Goal: Information Seeking & Learning: Find specific fact

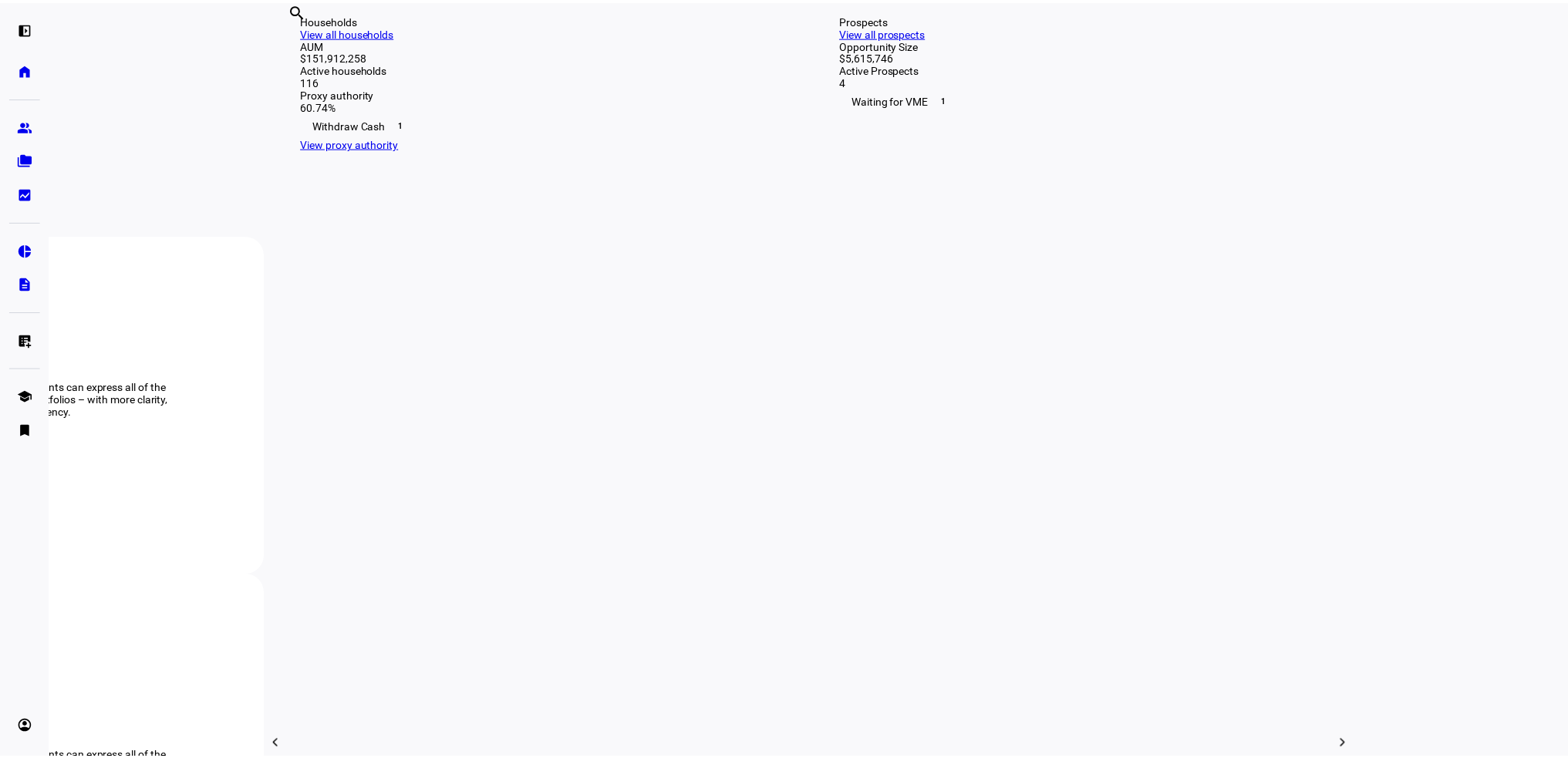
scroll to position [385, 0]
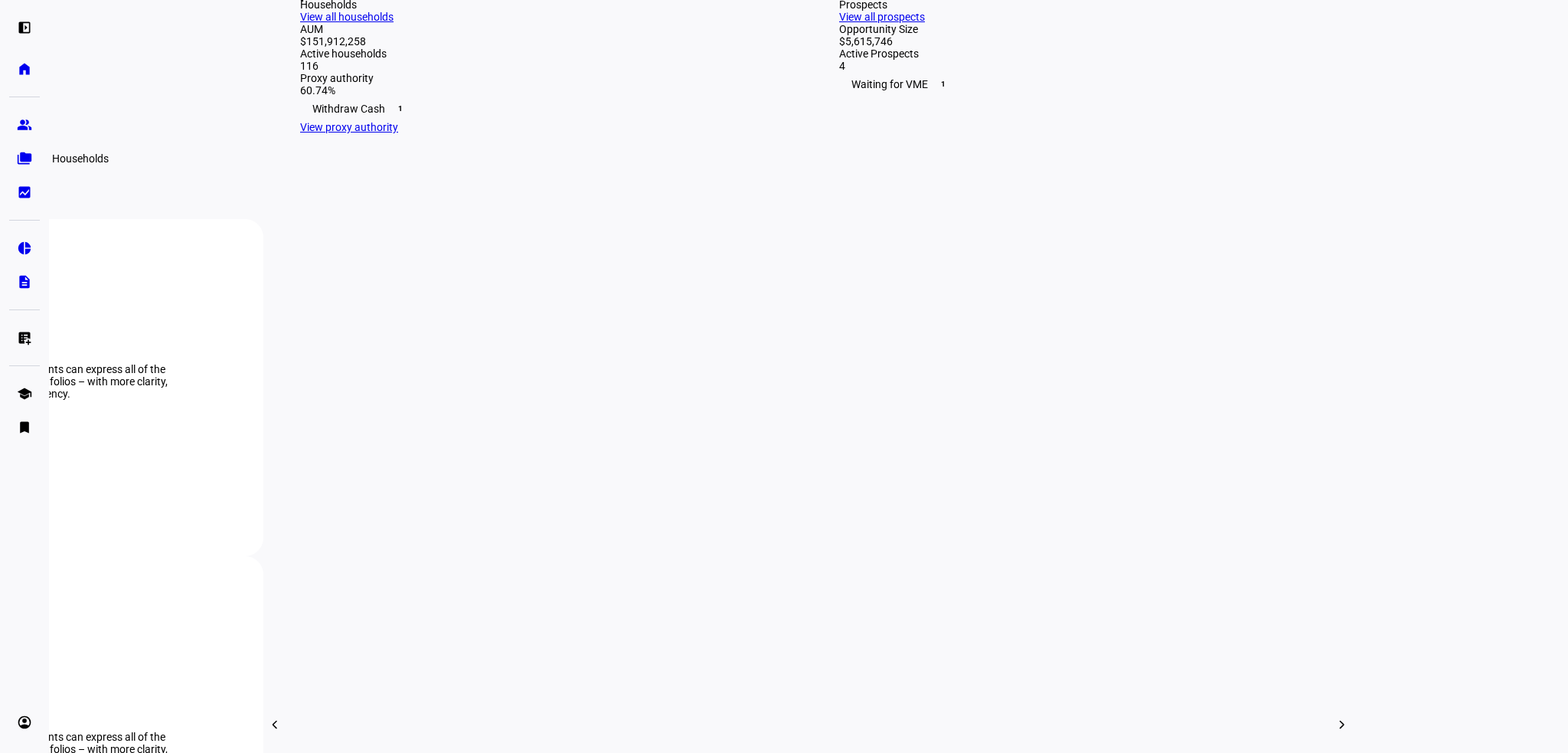
click at [35, 155] on link "folder_copy Households" at bounding box center [24, 158] width 30 height 30
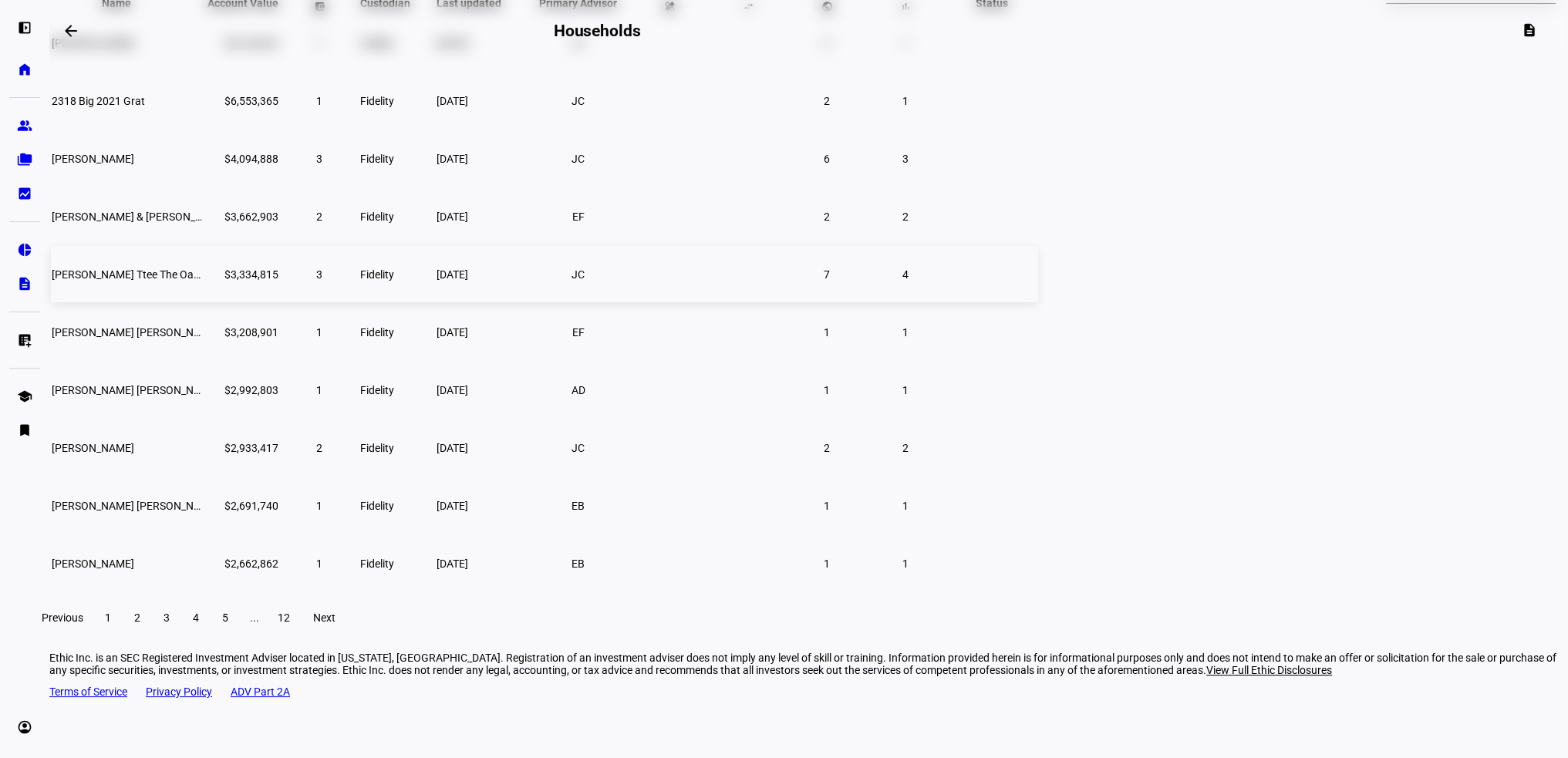
scroll to position [185, 0]
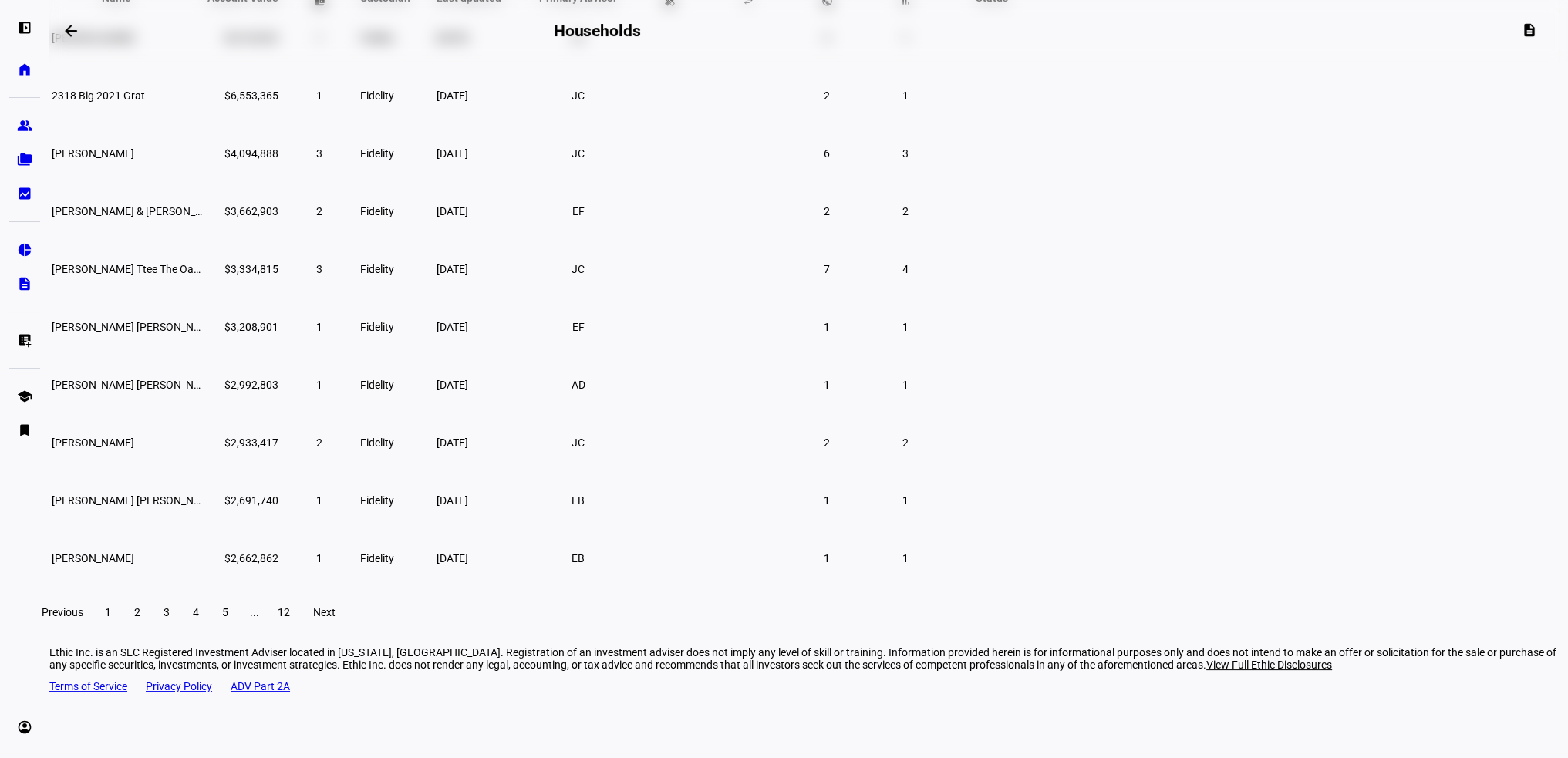
drag, startPoint x: 487, startPoint y: 625, endPoint x: 444, endPoint y: 602, distance: 48.8
click at [140, 618] on span "2" at bounding box center [138, 613] width 6 height 13
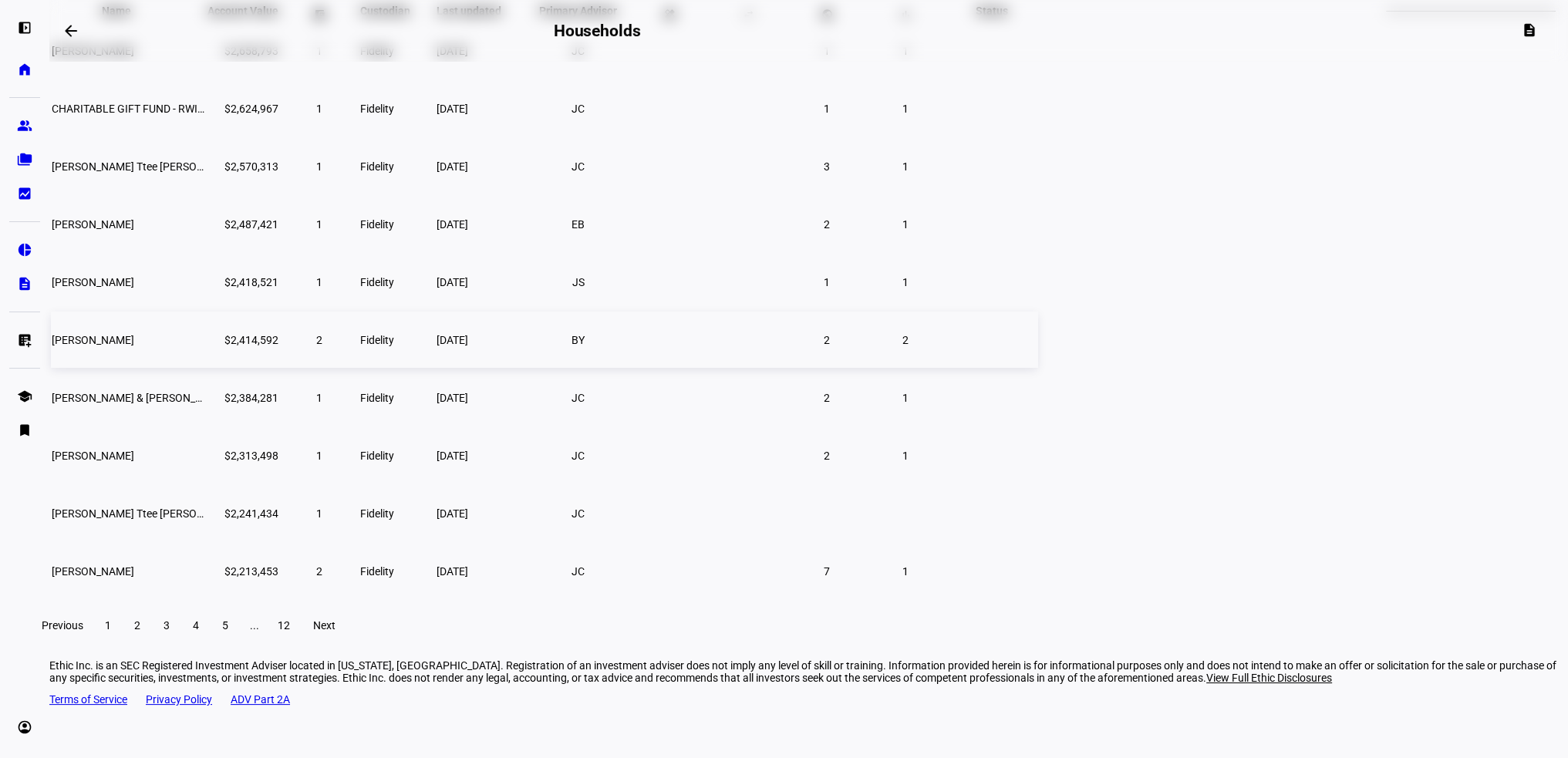
scroll to position [185, 0]
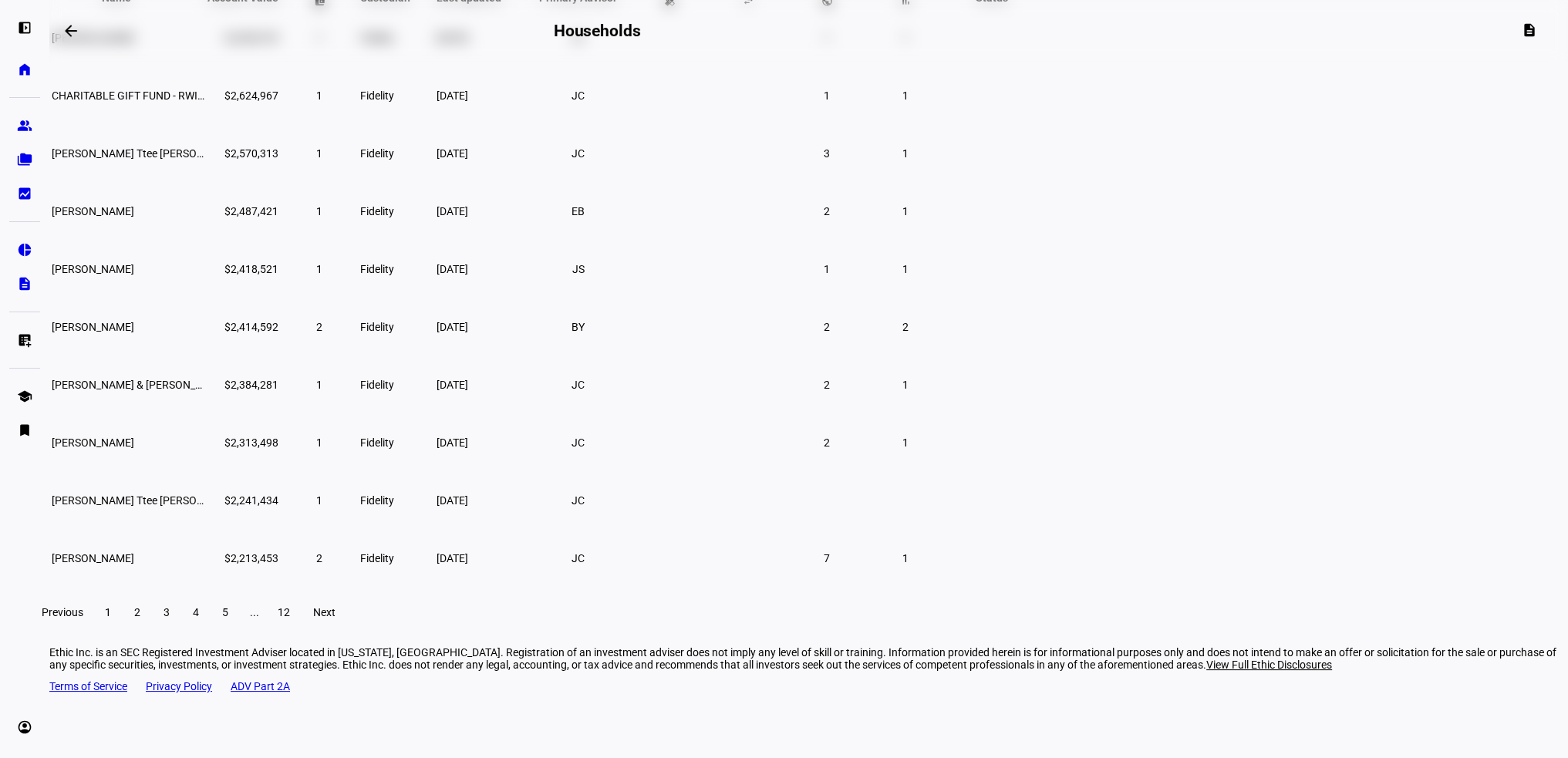
click at [170, 618] on span "3" at bounding box center [167, 613] width 6 height 13
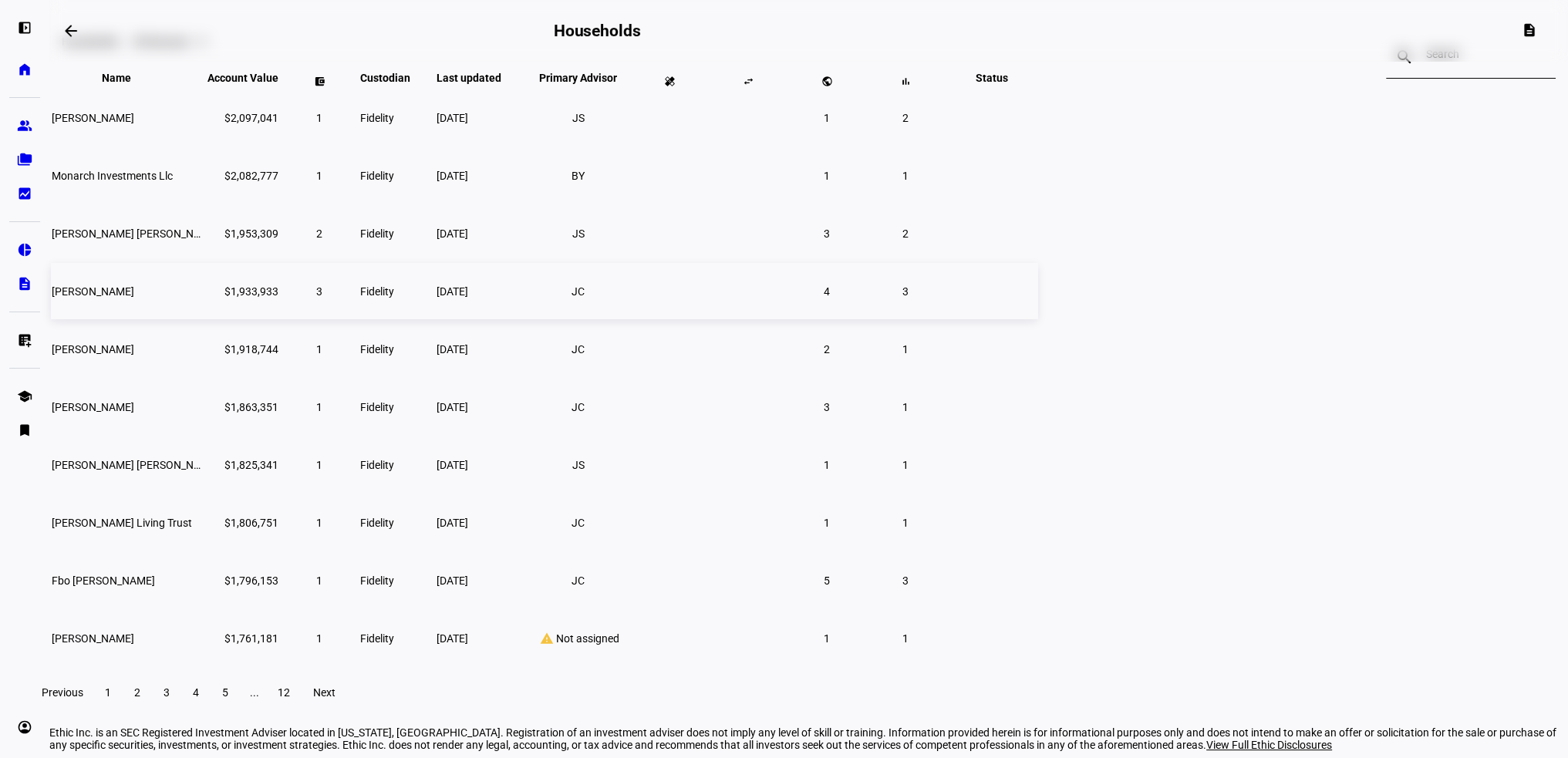
scroll to position [108, 0]
click at [210, 707] on span at bounding box center [195, 689] width 28 height 37
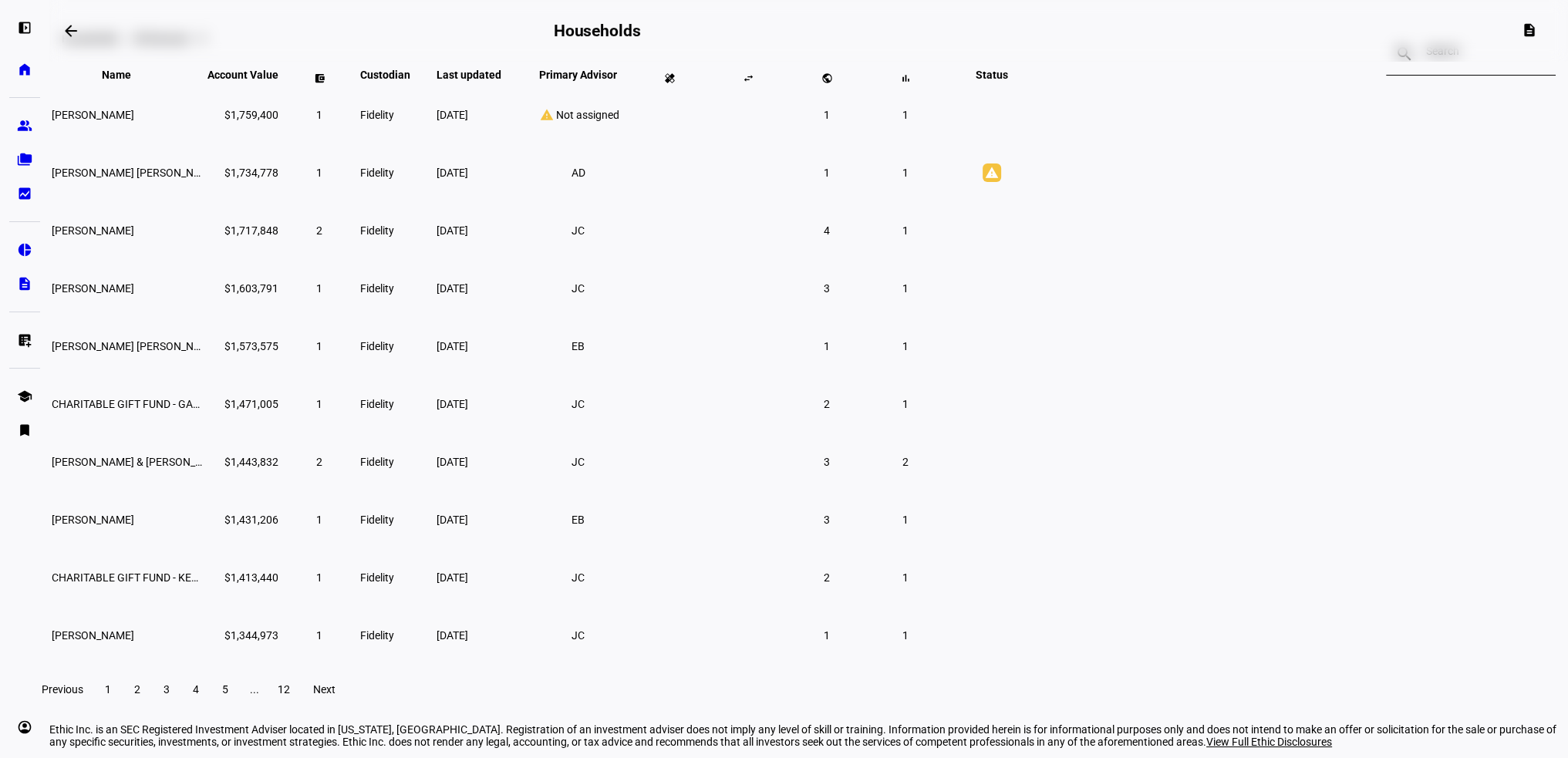
click at [228, 695] on span "5" at bounding box center [225, 690] width 6 height 13
click at [228, 695] on span "6" at bounding box center [225, 690] width 6 height 13
click at [239, 707] on span at bounding box center [225, 689] width 28 height 37
click at [239, 705] on span at bounding box center [225, 689] width 28 height 37
click at [228, 695] on span "9" at bounding box center [225, 690] width 6 height 13
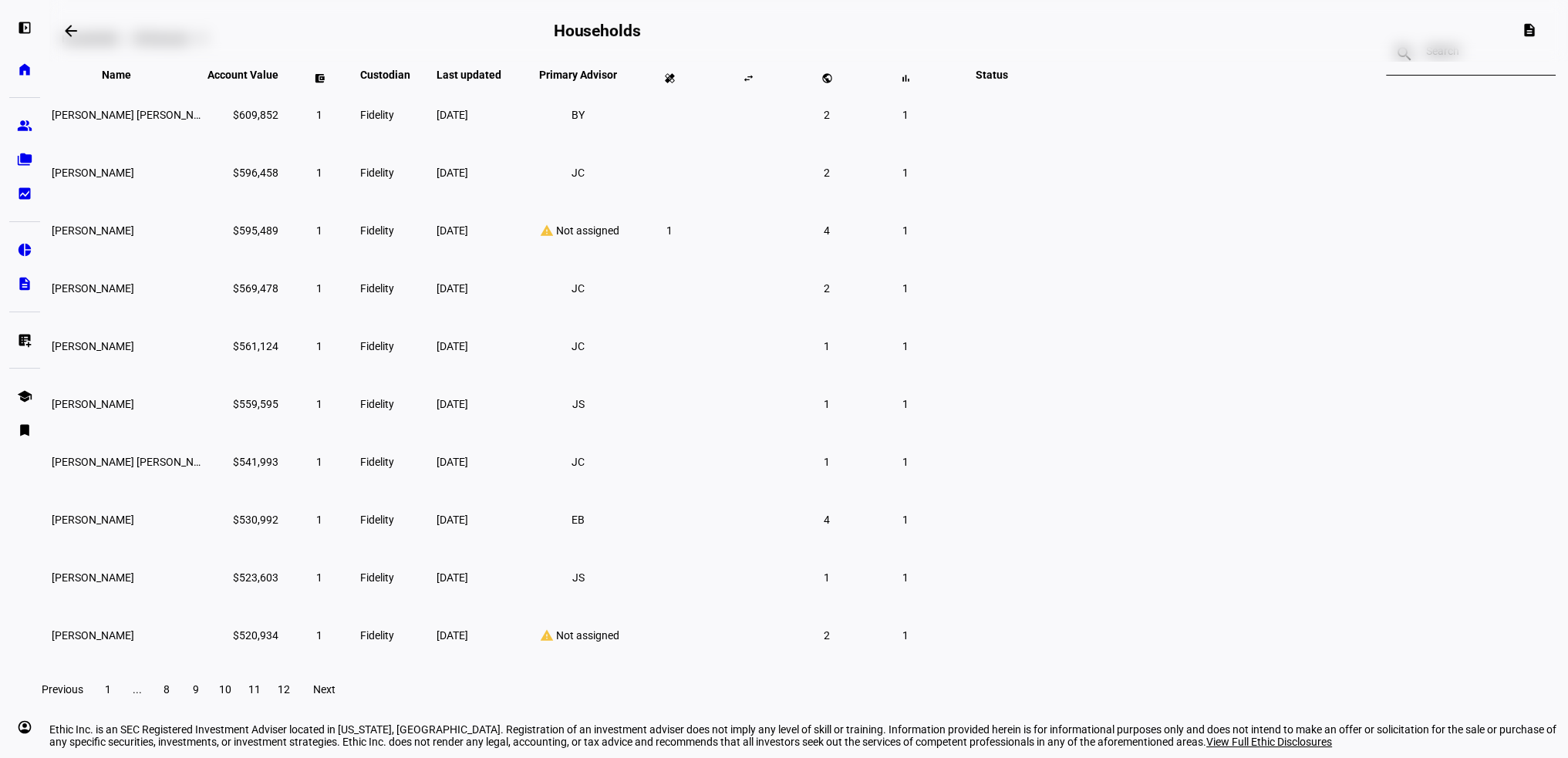
click at [231, 695] on span "10" at bounding box center [225, 690] width 13 height 13
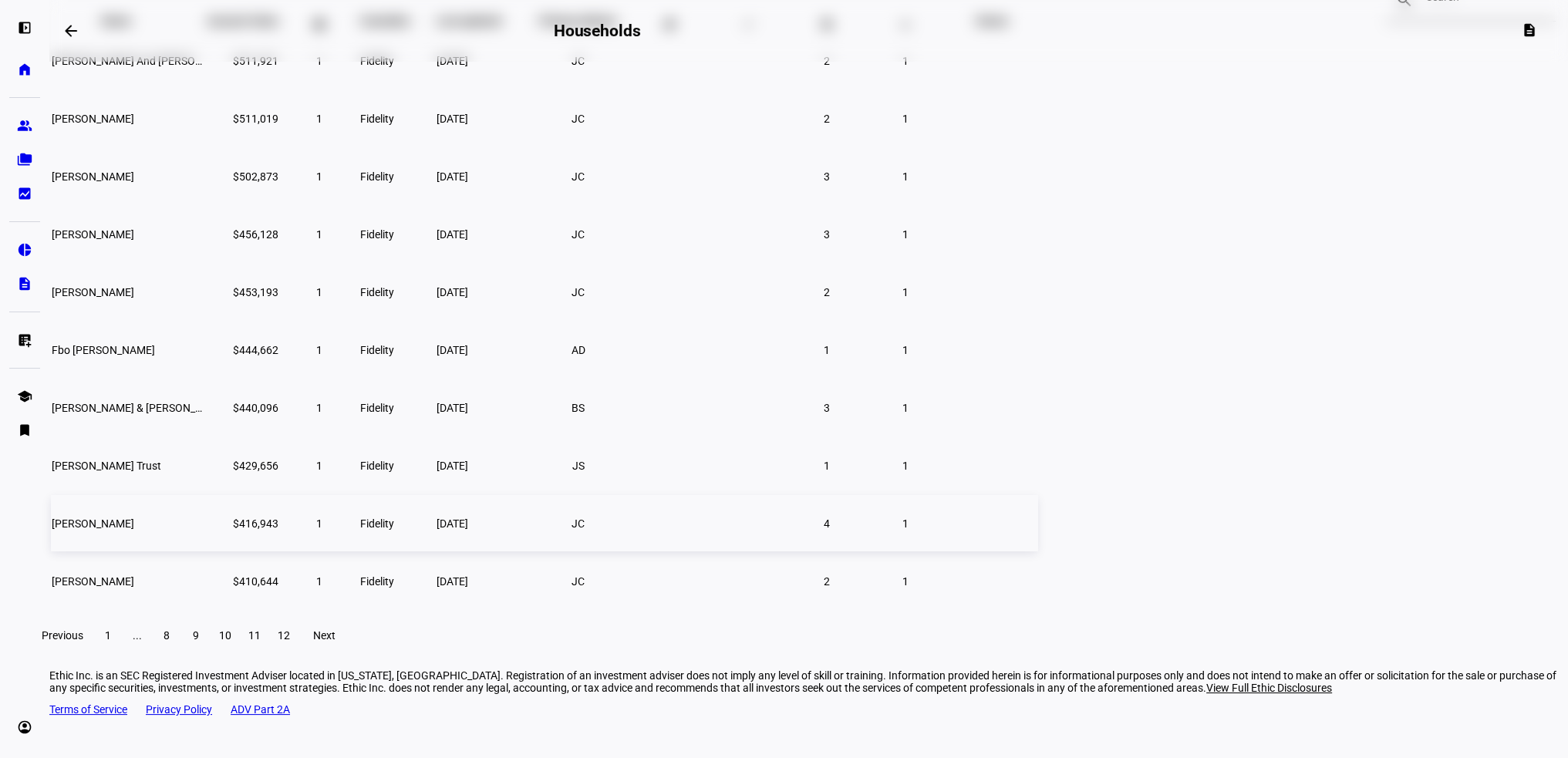
scroll to position [185, 0]
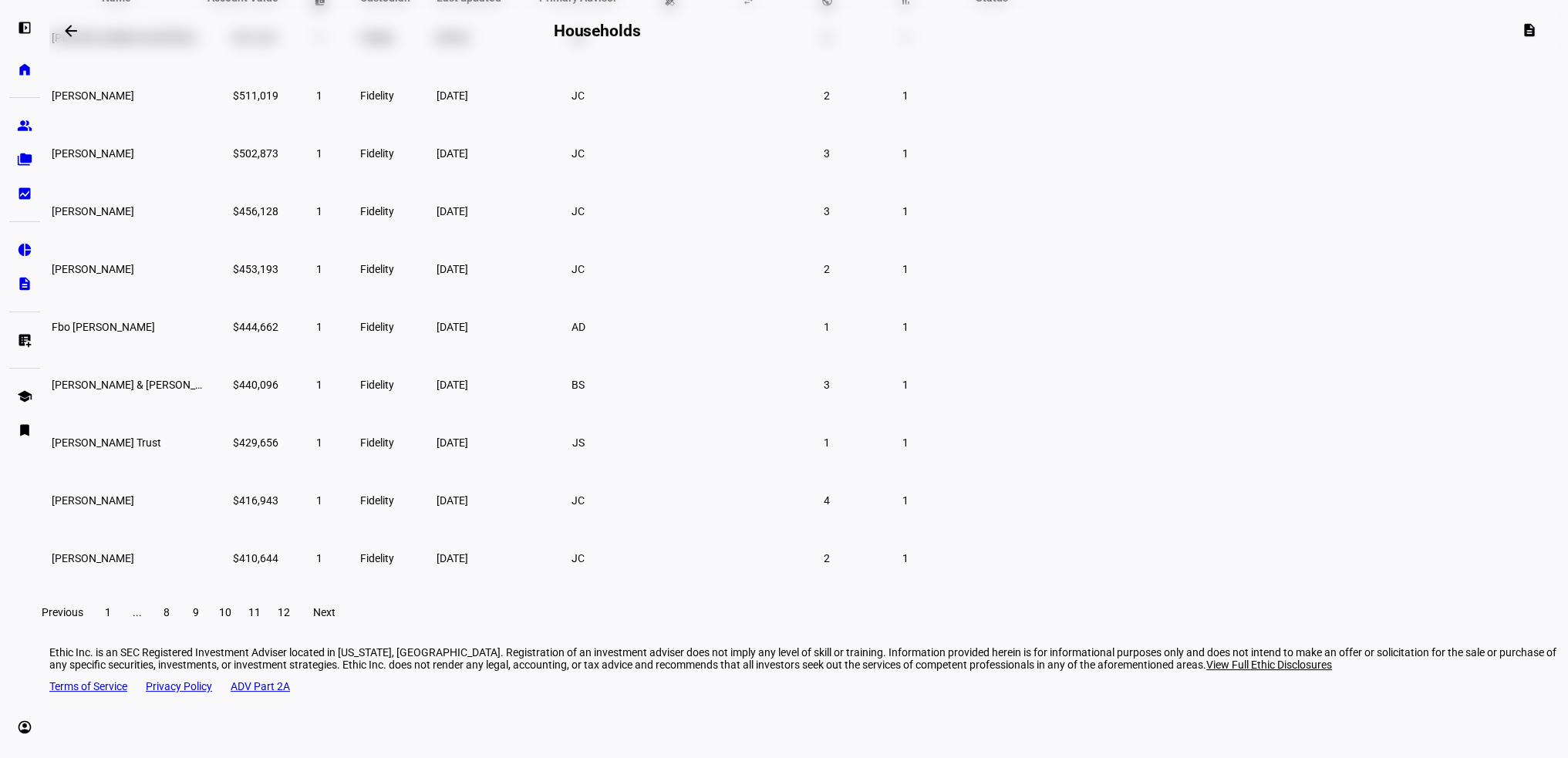
click at [260, 618] on span "11" at bounding box center [255, 613] width 13 height 13
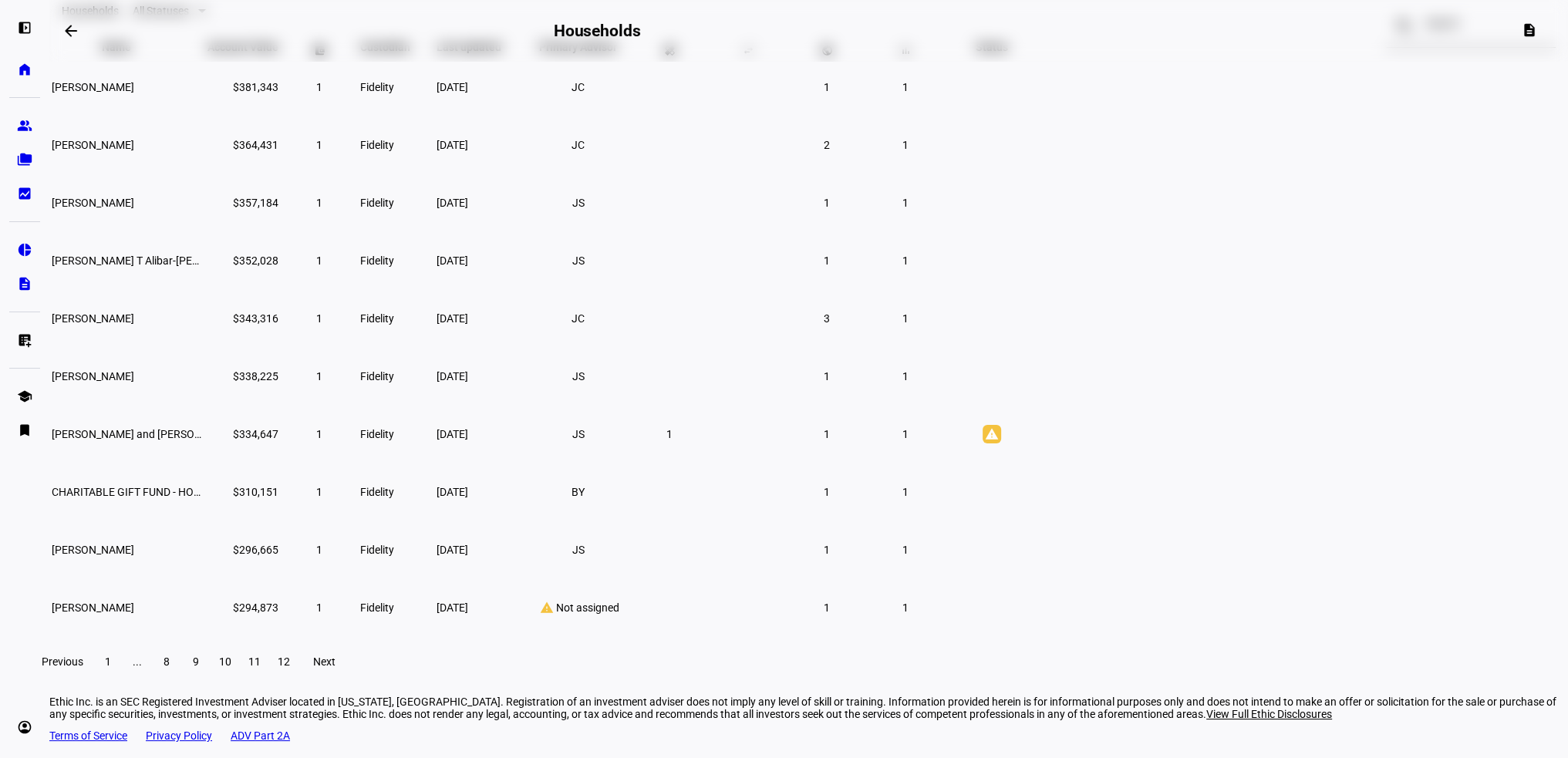
scroll to position [108, 0]
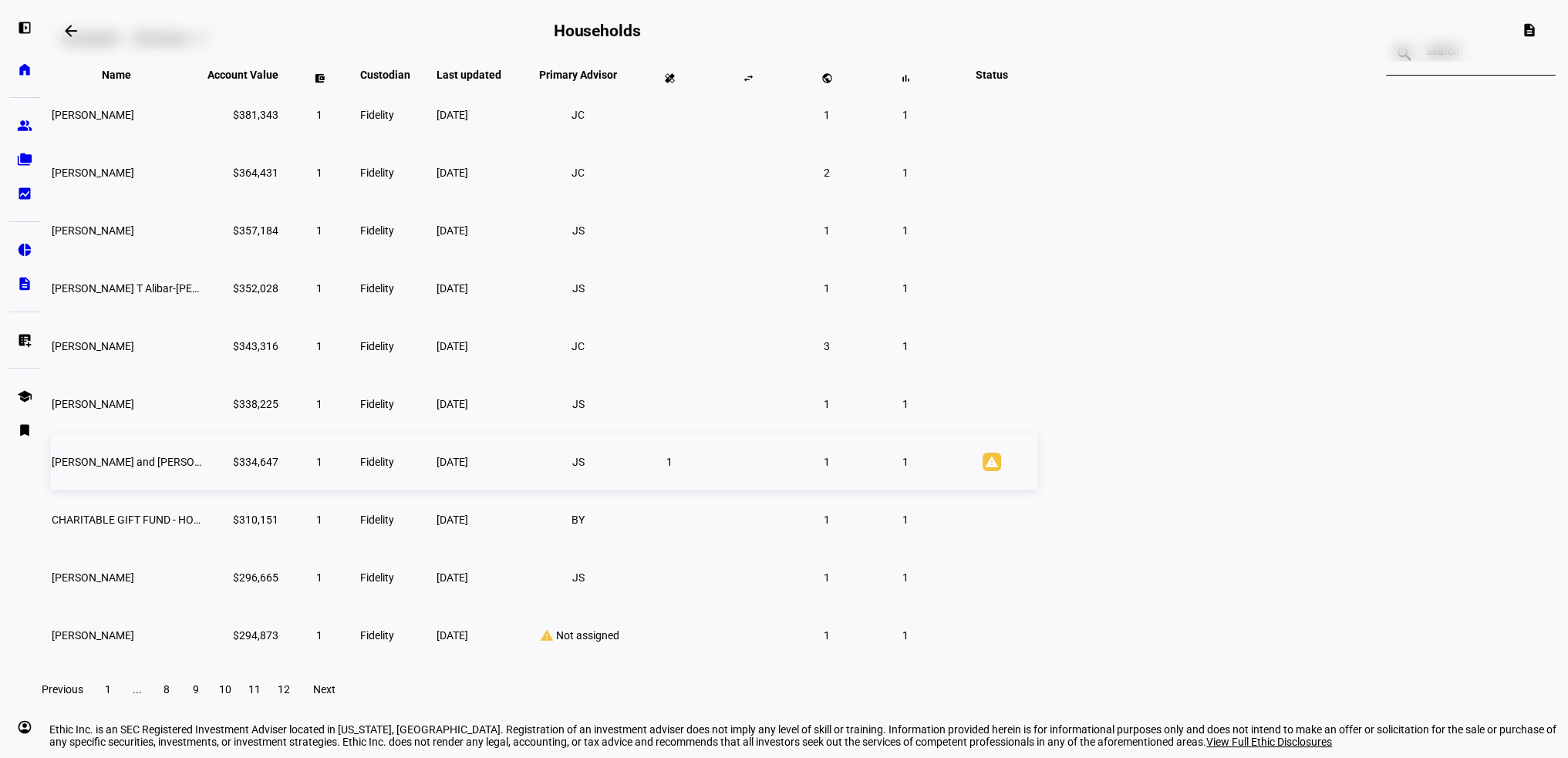
click at [205, 490] on td "[PERSON_NAME] and [PERSON_NAME]" at bounding box center [128, 462] width 154 height 57
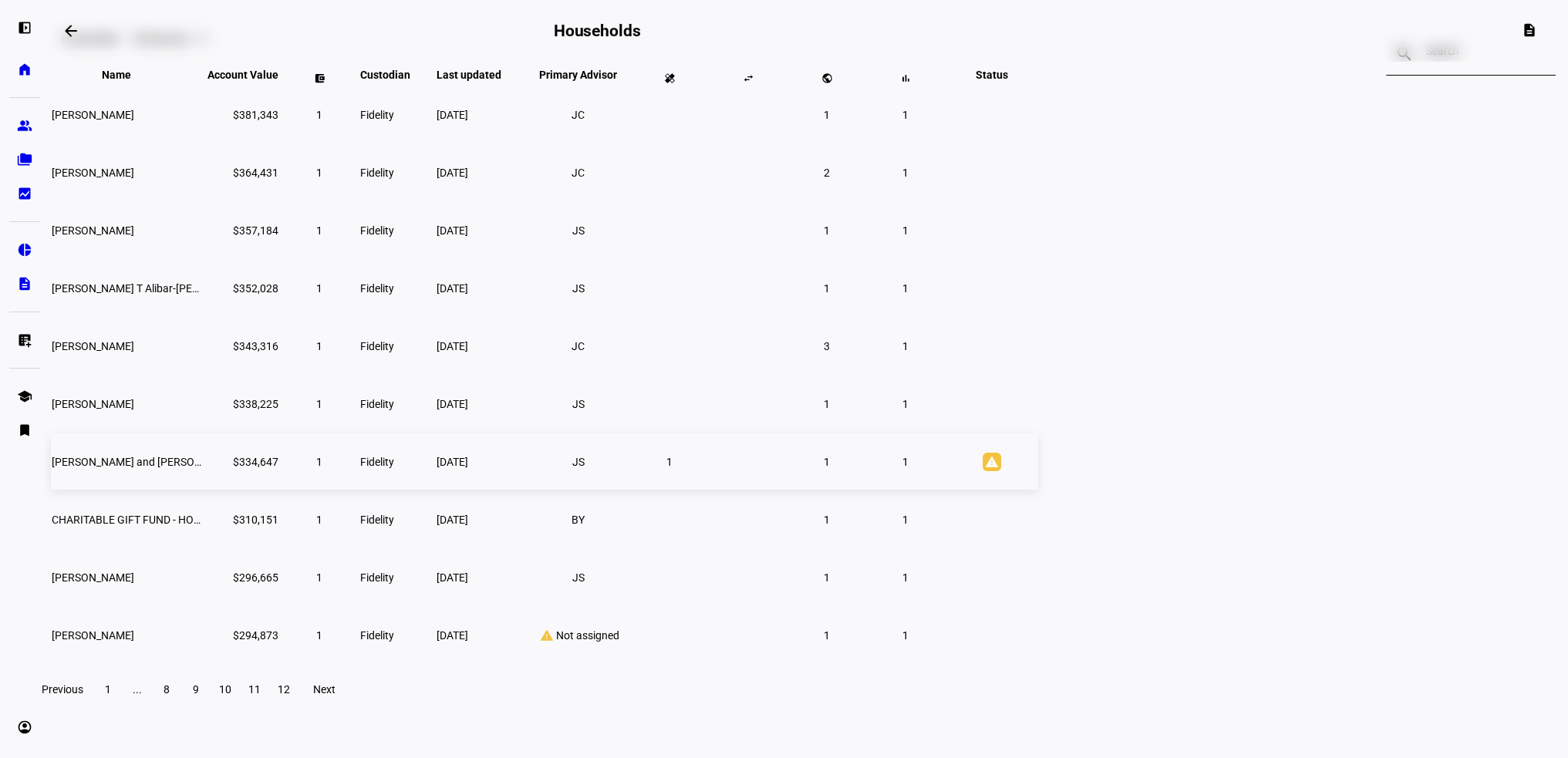
scroll to position [80, 0]
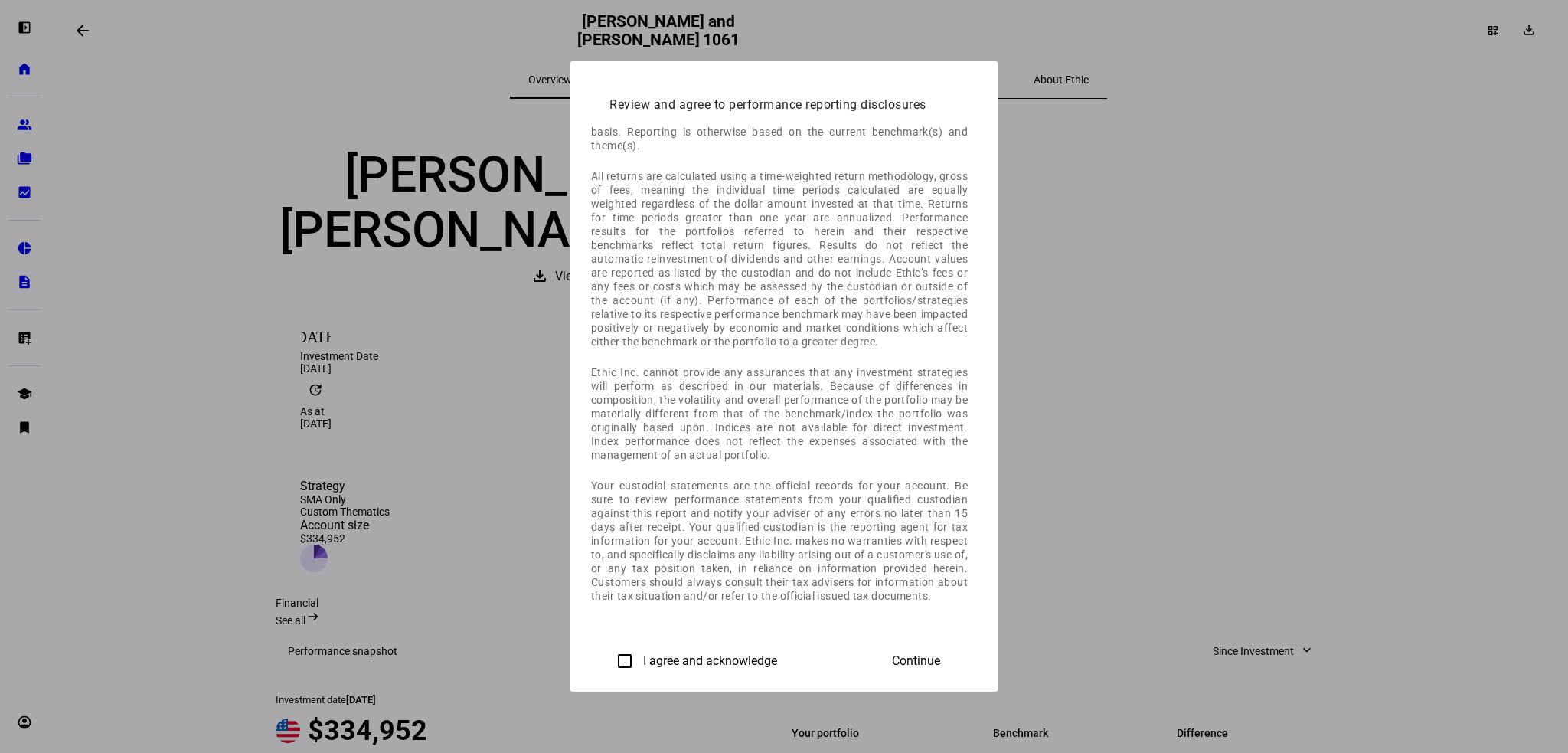
scroll to position [662, 0]
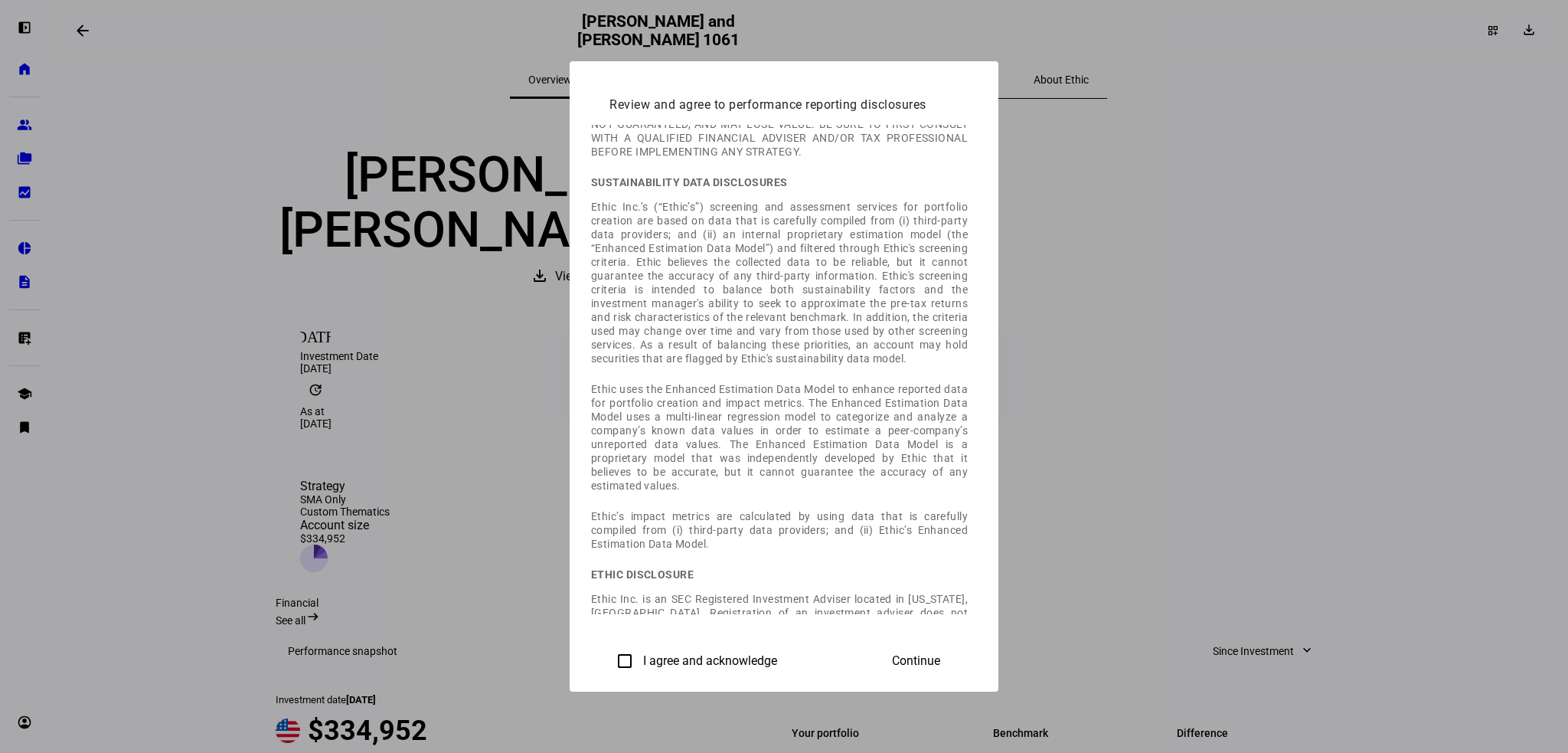
click at [610, 662] on input "I agree and acknowledge" at bounding box center [625, 661] width 30 height 30
checkbox input "true"
click at [977, 666] on mat-dialog-actions "I agree and acknowledge Continue" at bounding box center [784, 661] width 386 height 56
click at [959, 661] on span at bounding box center [916, 661] width 85 height 37
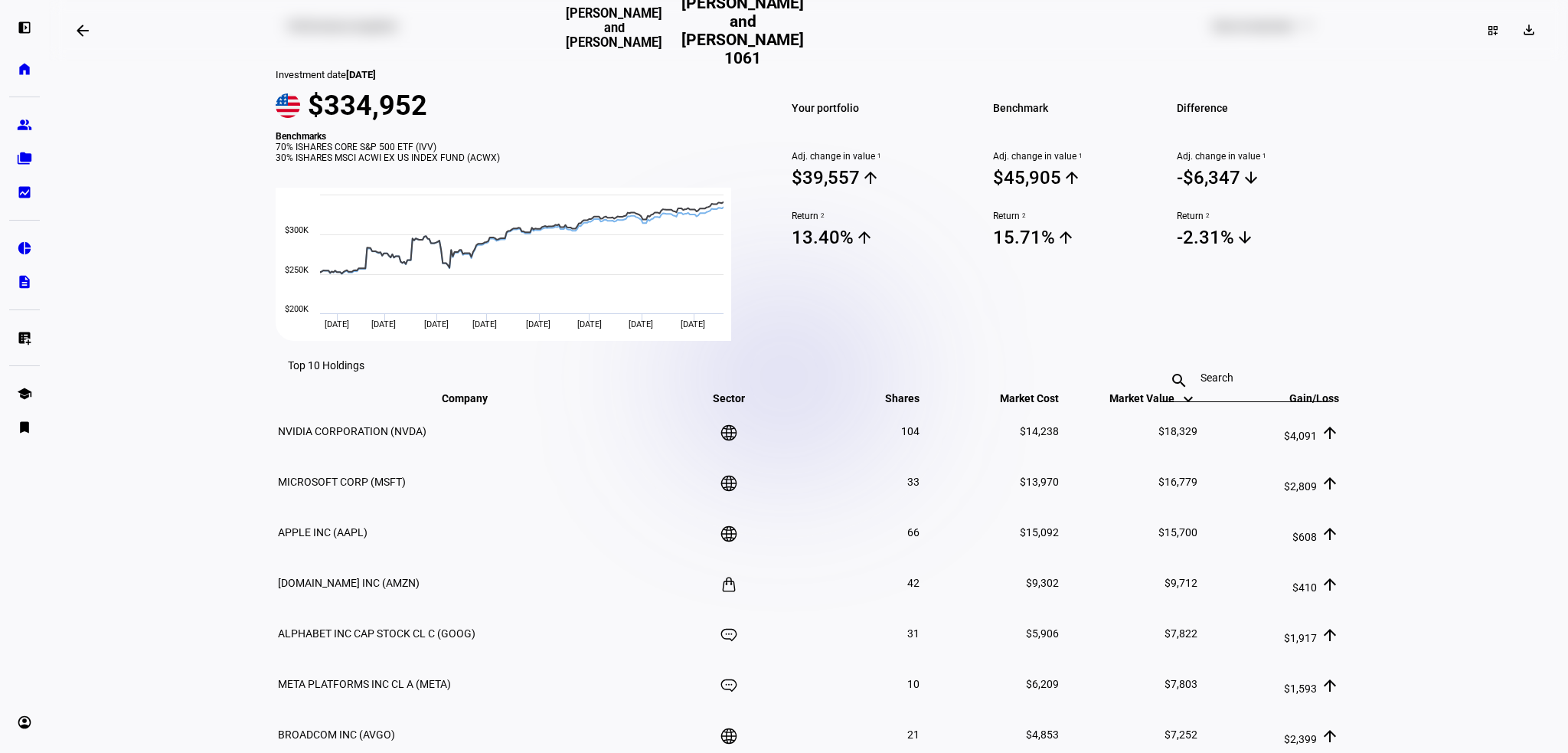
scroll to position [637, 0]
click at [1214, 373] on input at bounding box center [1245, 379] width 89 height 12
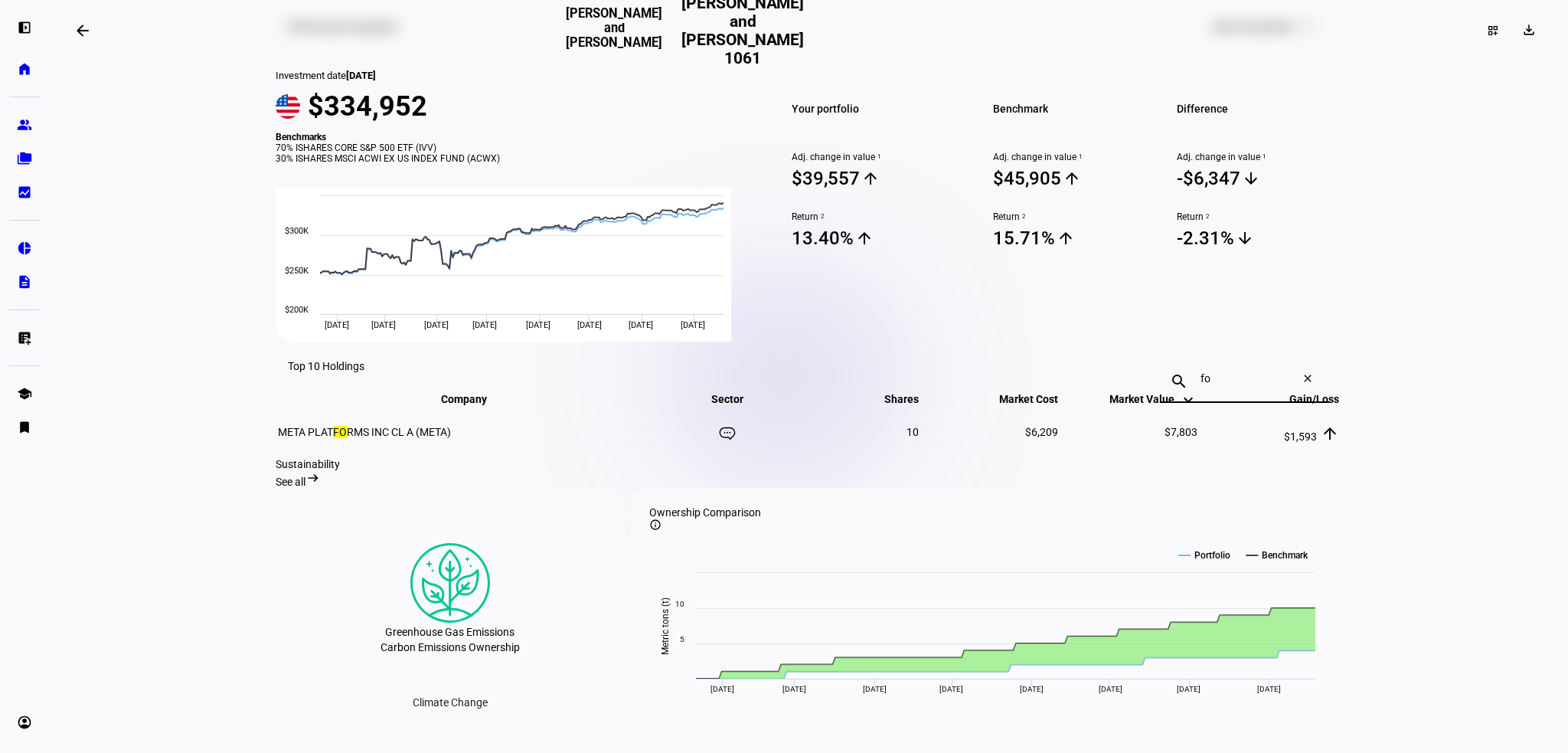
type input "f"
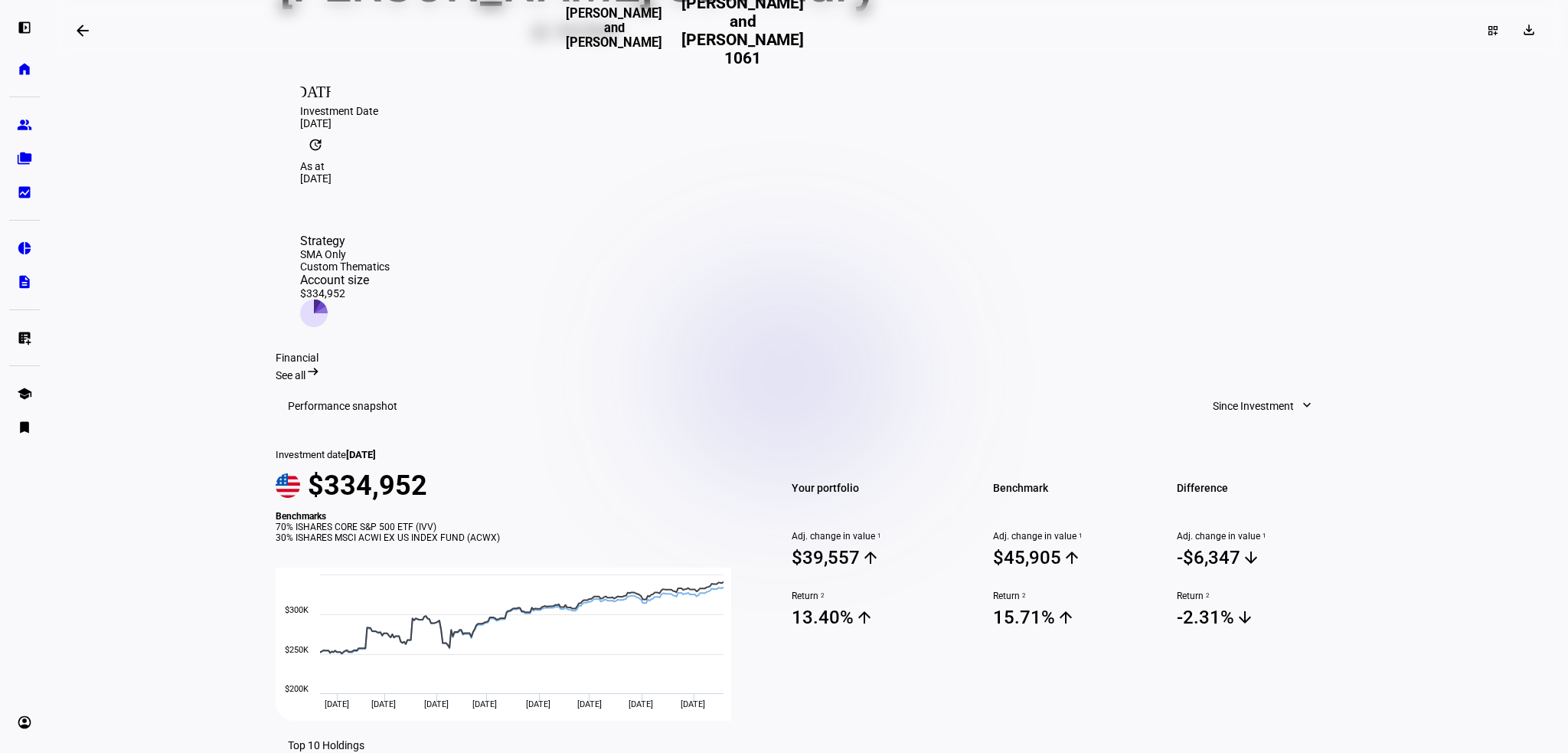
scroll to position [254, 0]
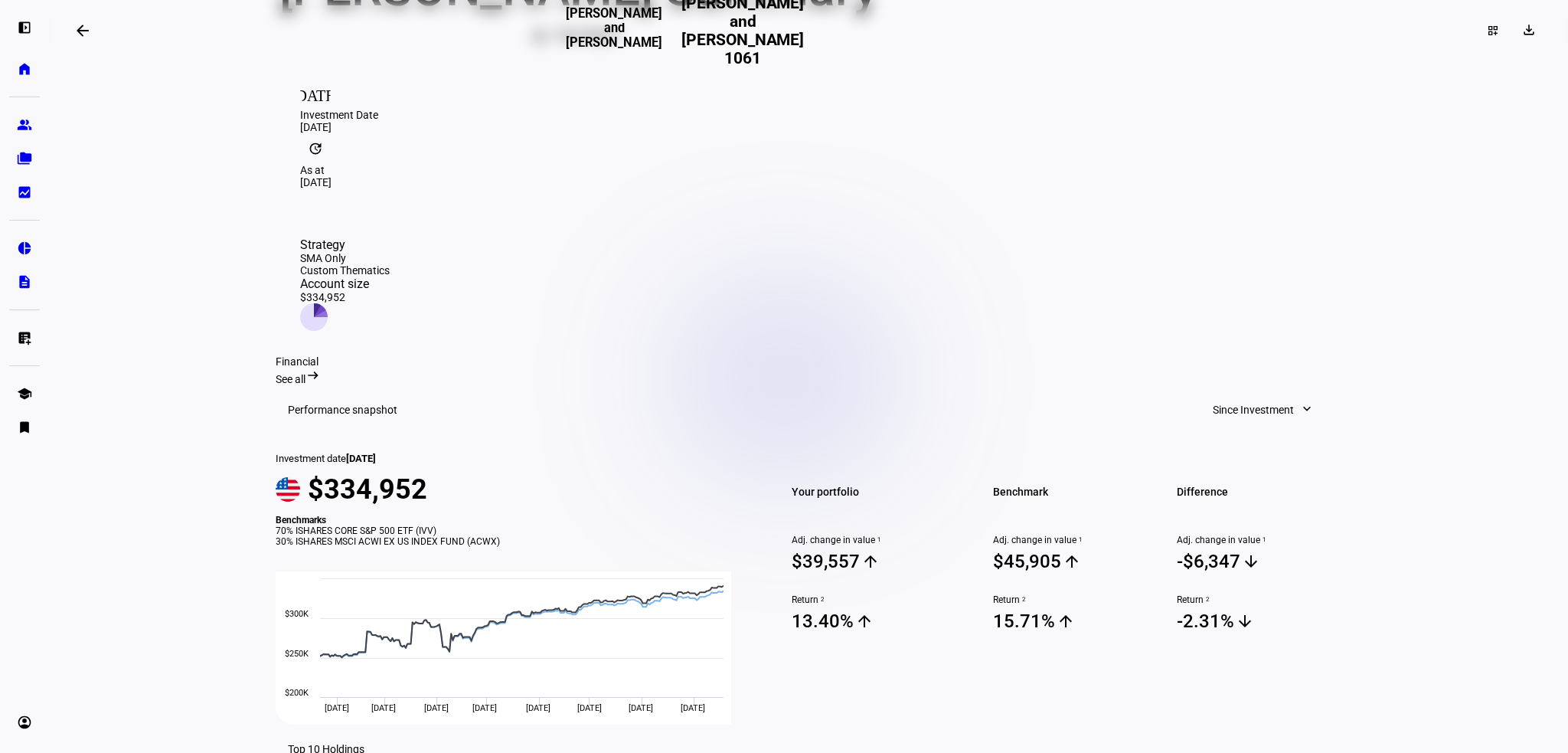
click at [305, 373] on span "See all" at bounding box center [290, 380] width 30 height 12
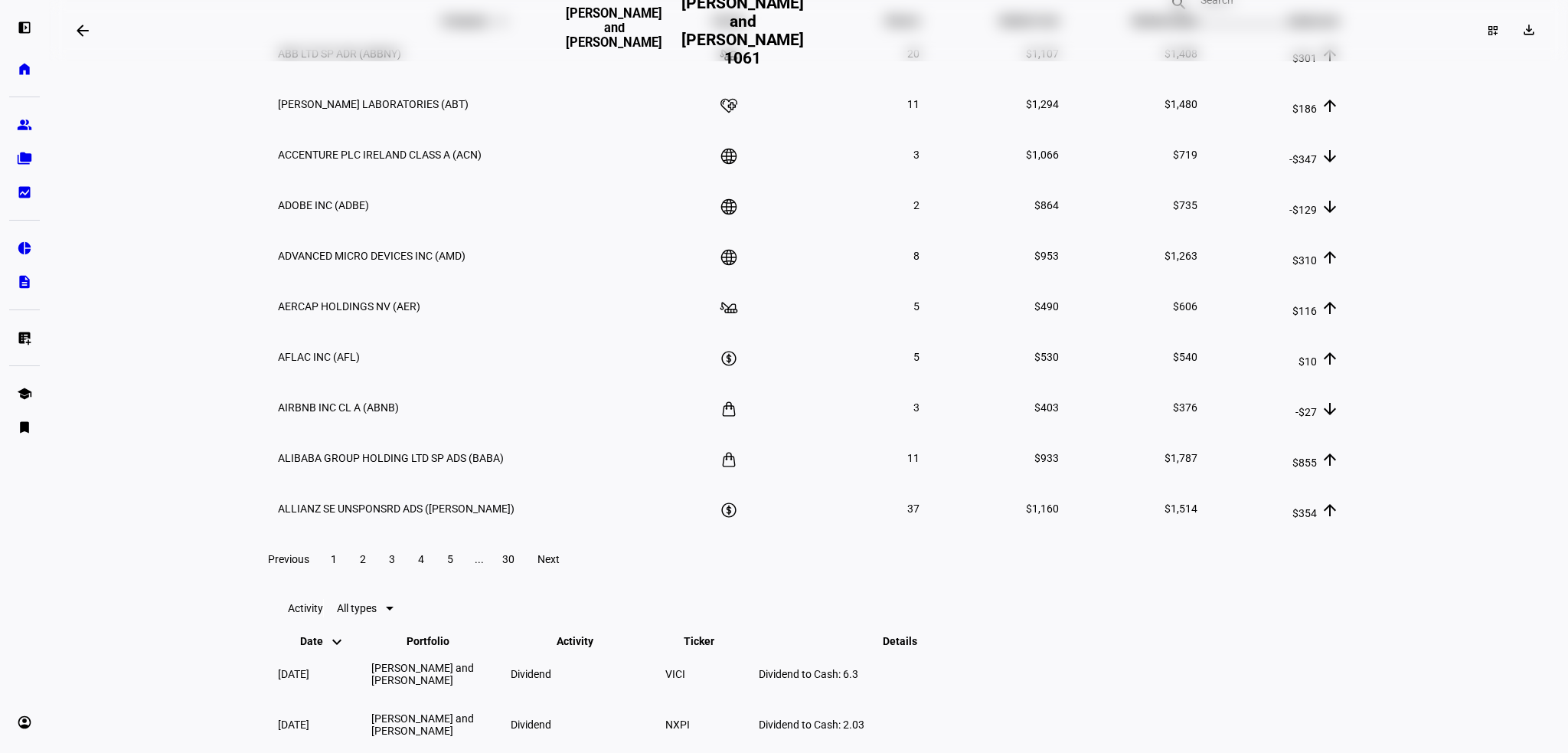
scroll to position [2321, 0]
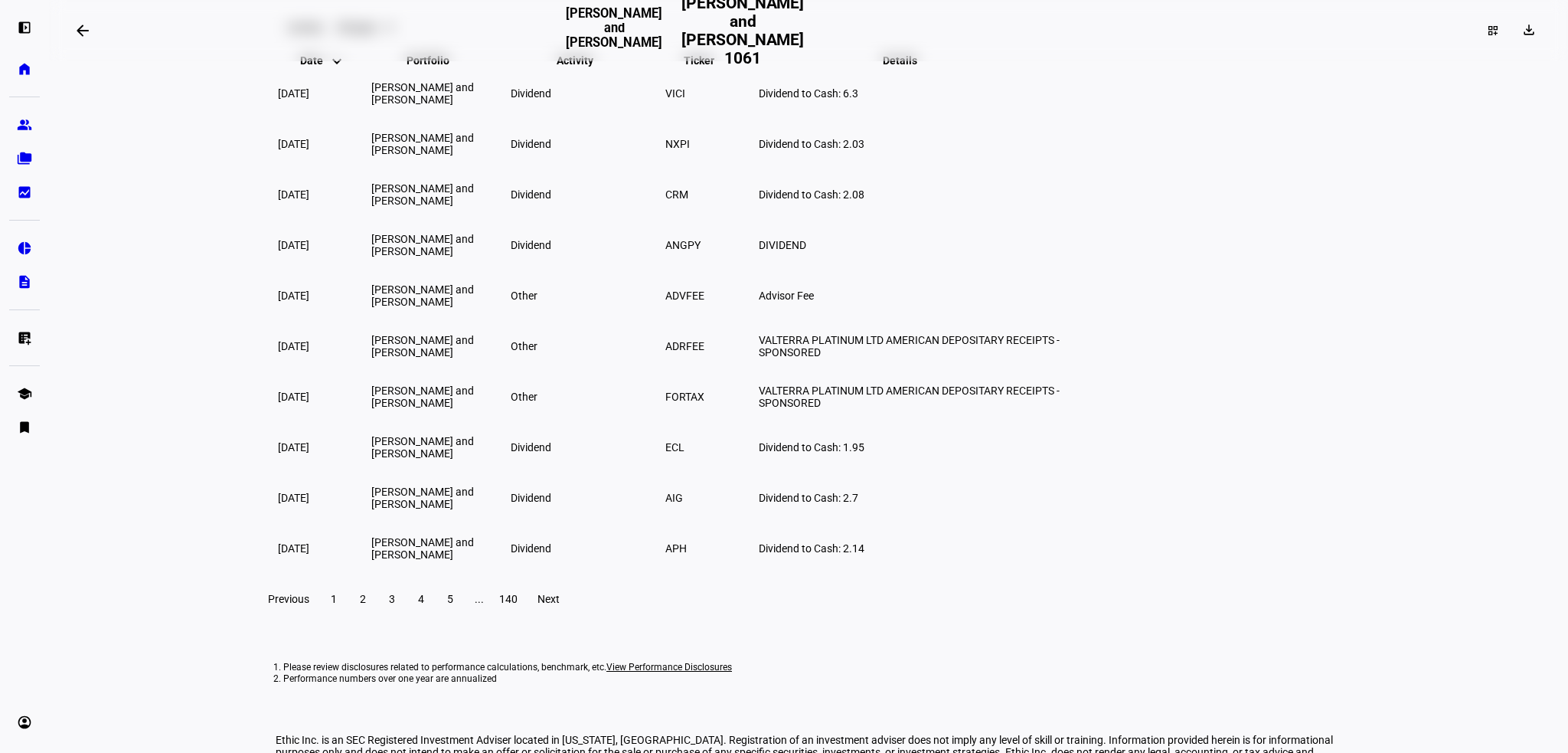
drag, startPoint x: 1219, startPoint y: 211, endPoint x: 1117, endPoint y: 205, distance: 102.2
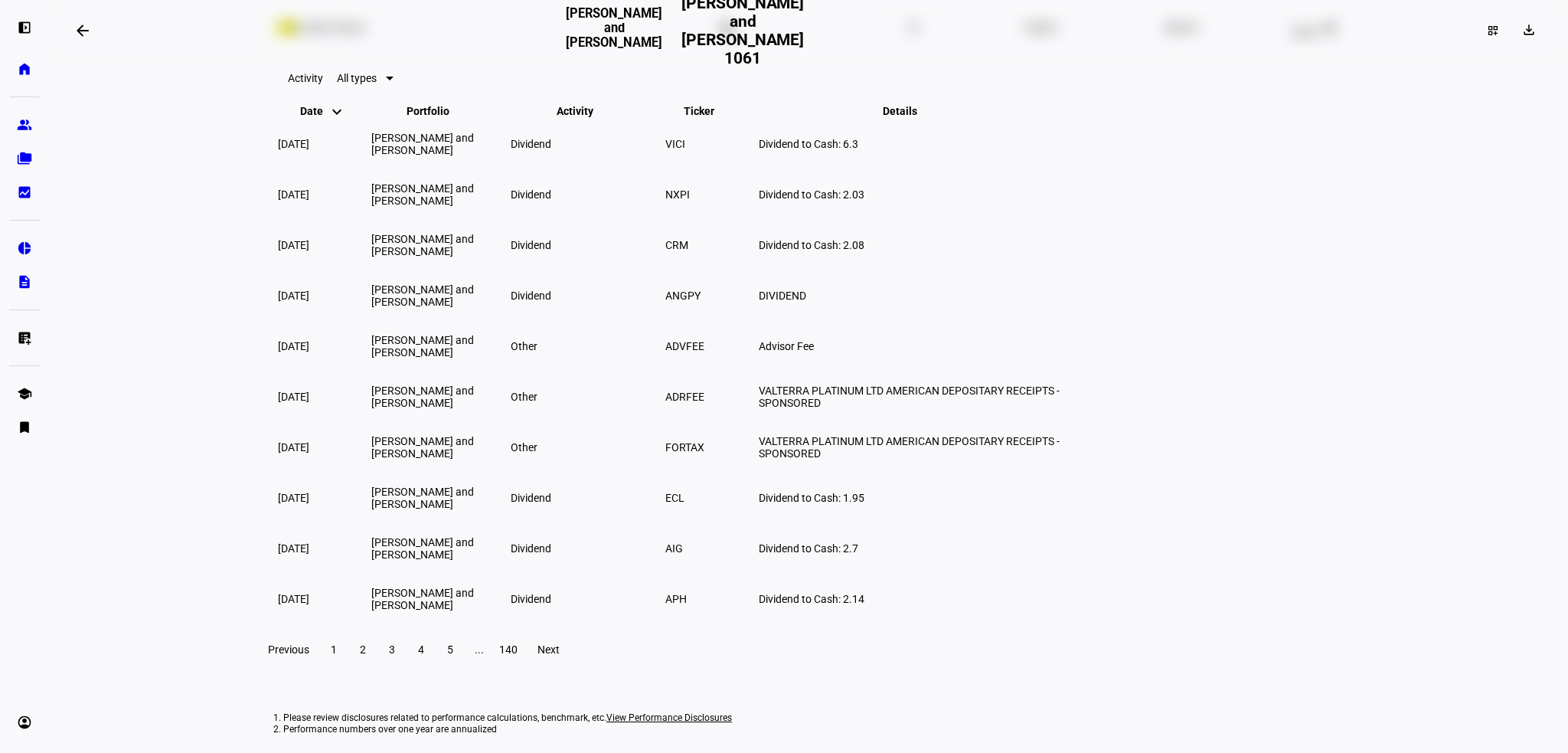
type input "tes"
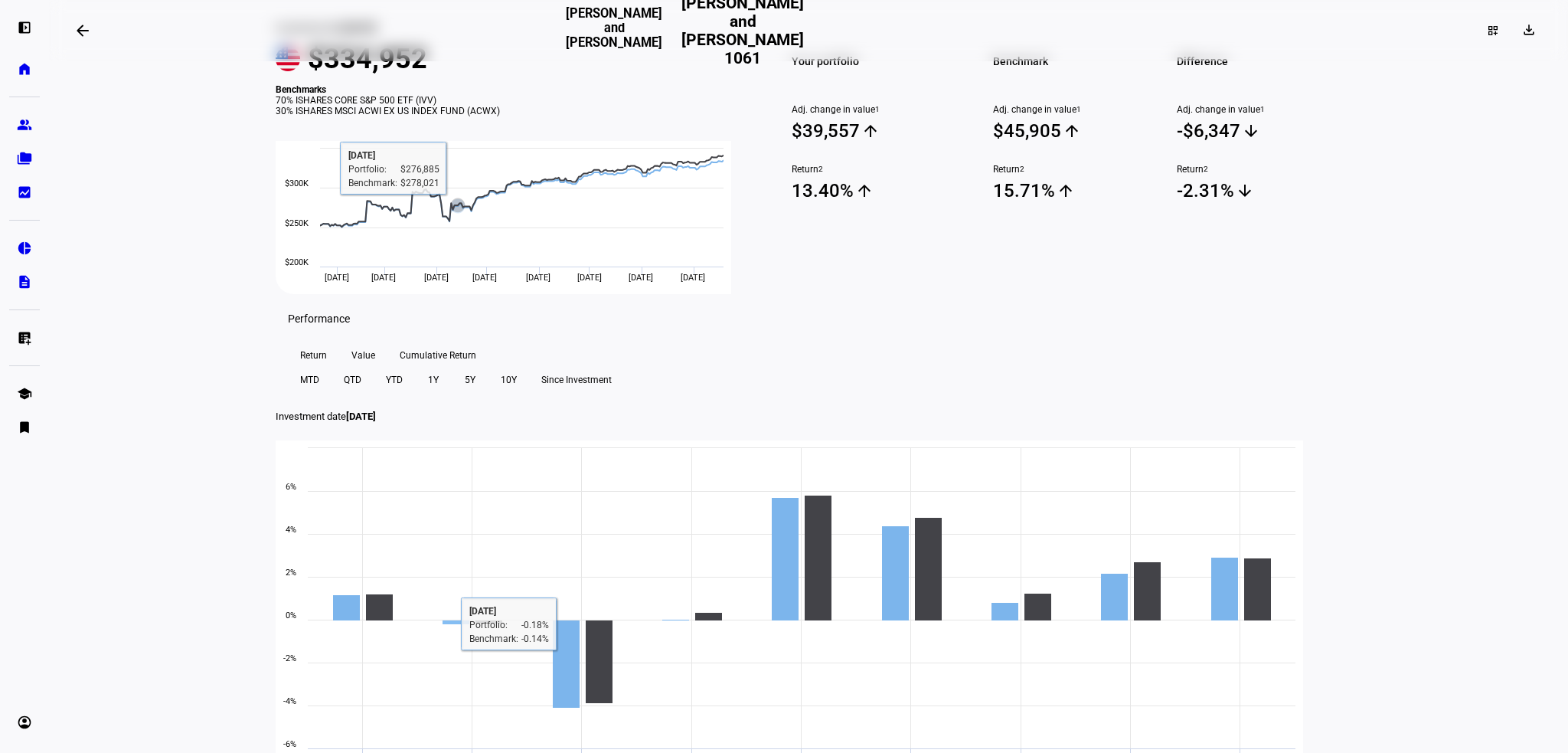
scroll to position [0, 0]
